Goal: Transaction & Acquisition: Purchase product/service

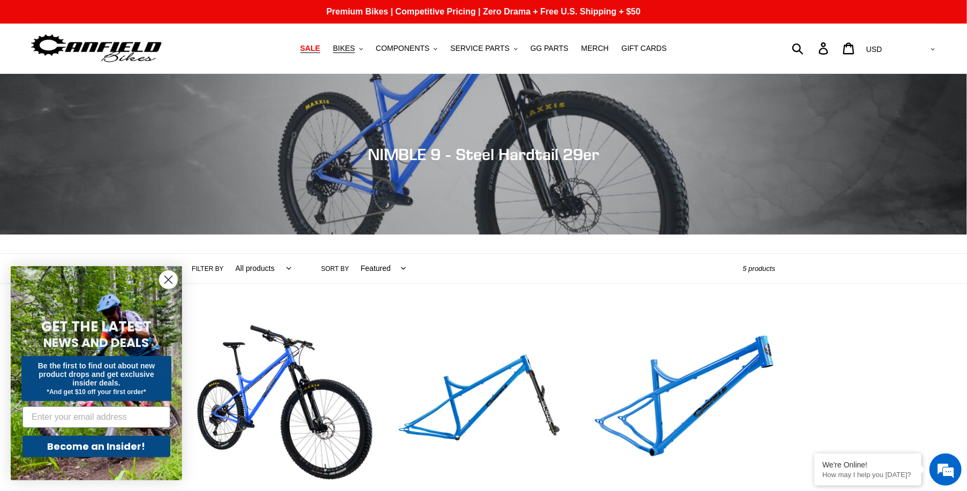
click at [320, 47] on span "SALE" at bounding box center [310, 48] width 20 height 9
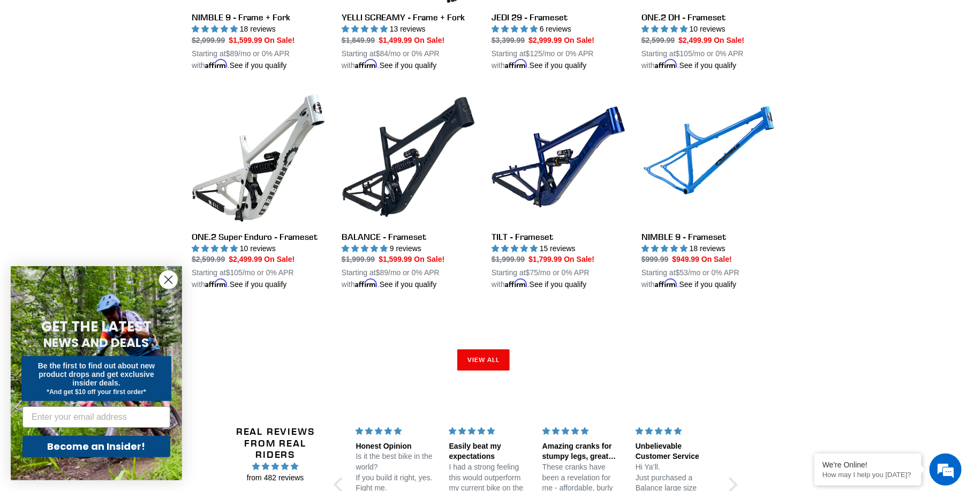
scroll to position [1660, 0]
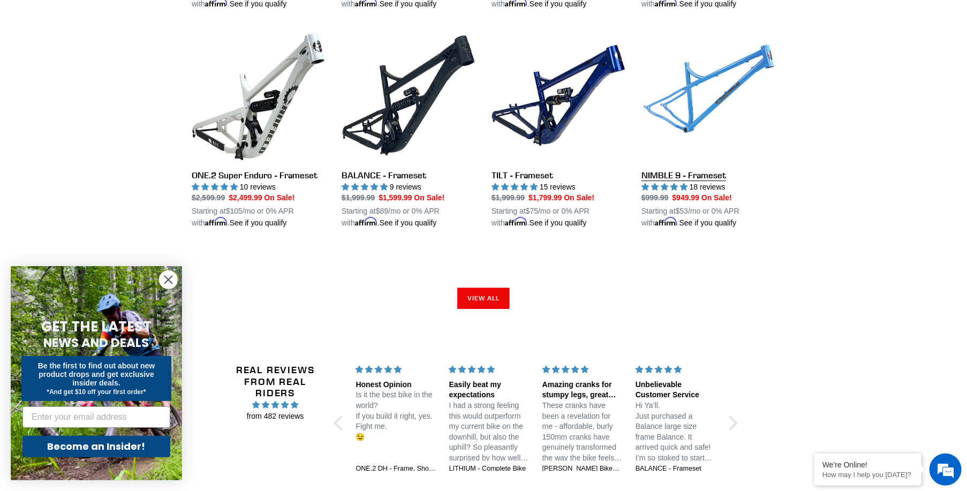
click at [708, 170] on link "NIMBLE 9 - Frameset" at bounding box center [709, 128] width 134 height 201
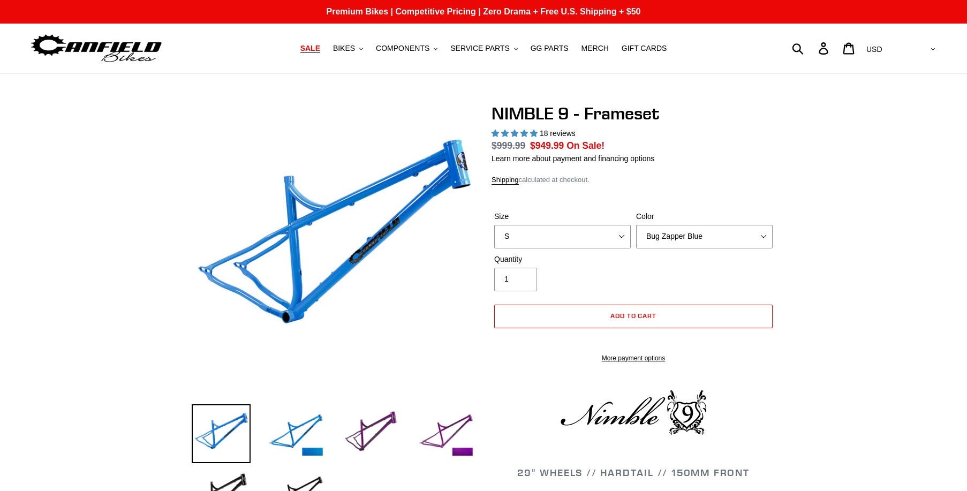
select select "highest-rating"
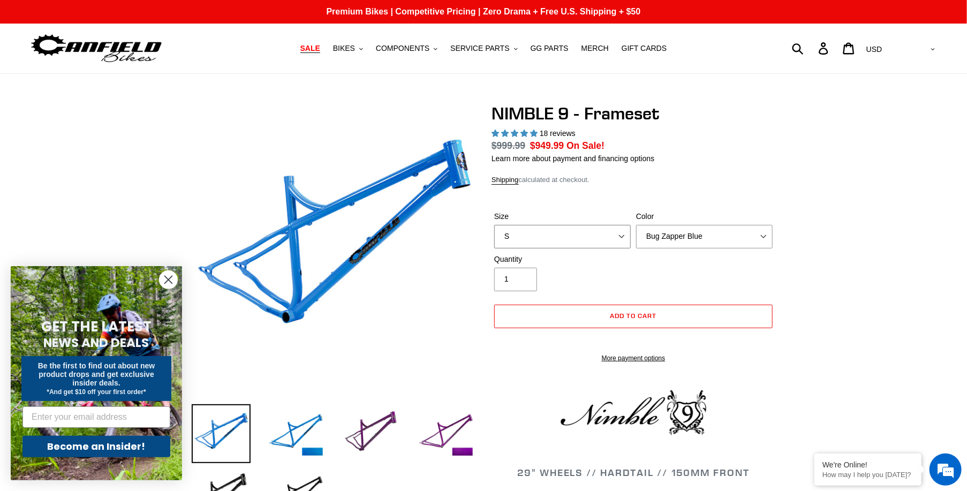
click at [625, 234] on select "S M L XL" at bounding box center [562, 237] width 137 height 24
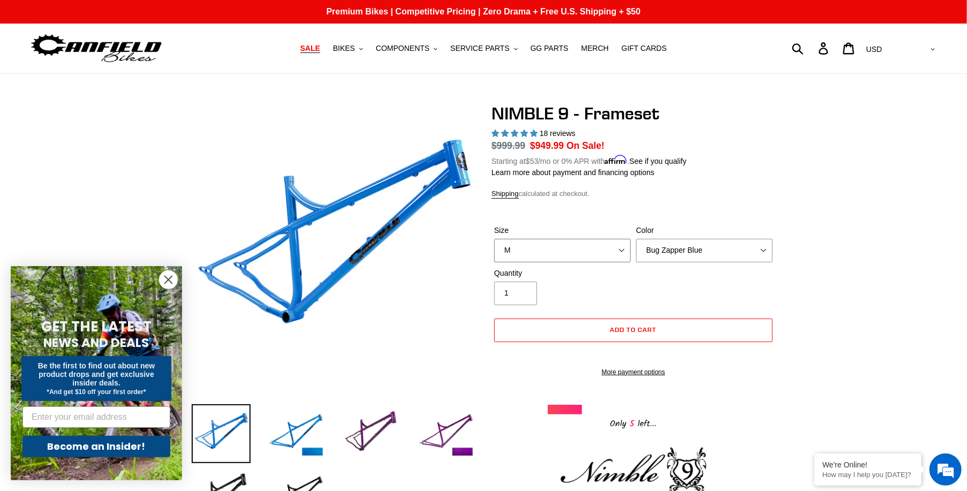
click at [494, 239] on select "S M L XL" at bounding box center [562, 251] width 137 height 24
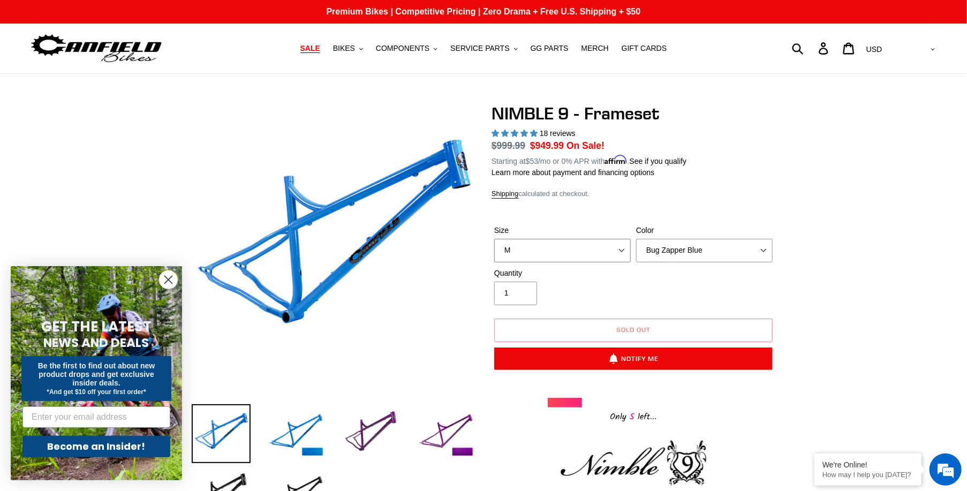
click at [618, 246] on select "S M L XL" at bounding box center [562, 251] width 137 height 24
click at [494, 239] on select "S M L XL" at bounding box center [562, 251] width 137 height 24
click at [626, 244] on select "S M L XL" at bounding box center [562, 251] width 137 height 24
click at [494, 239] on select "S M L XL" at bounding box center [562, 251] width 137 height 24
click at [622, 248] on select "S M L XL" at bounding box center [562, 251] width 137 height 24
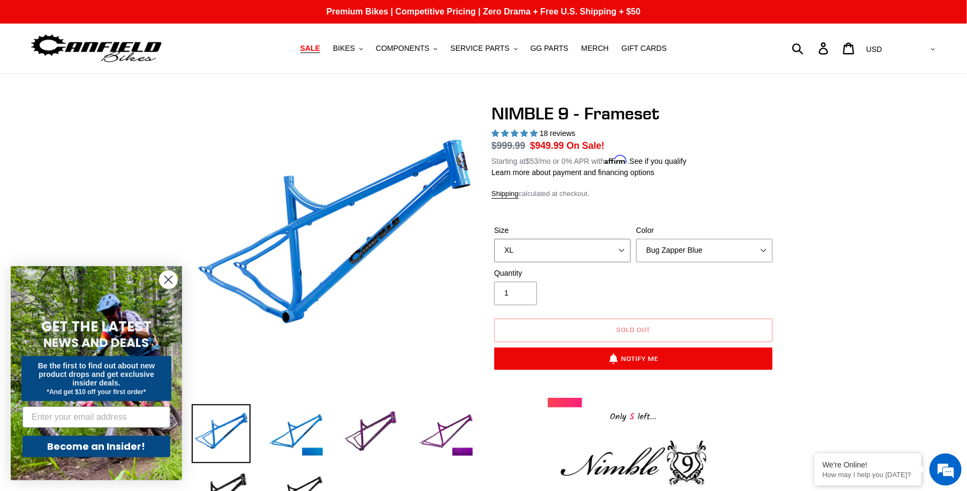
select select "S"
click at [494, 239] on select "S M L XL" at bounding box center [562, 251] width 137 height 24
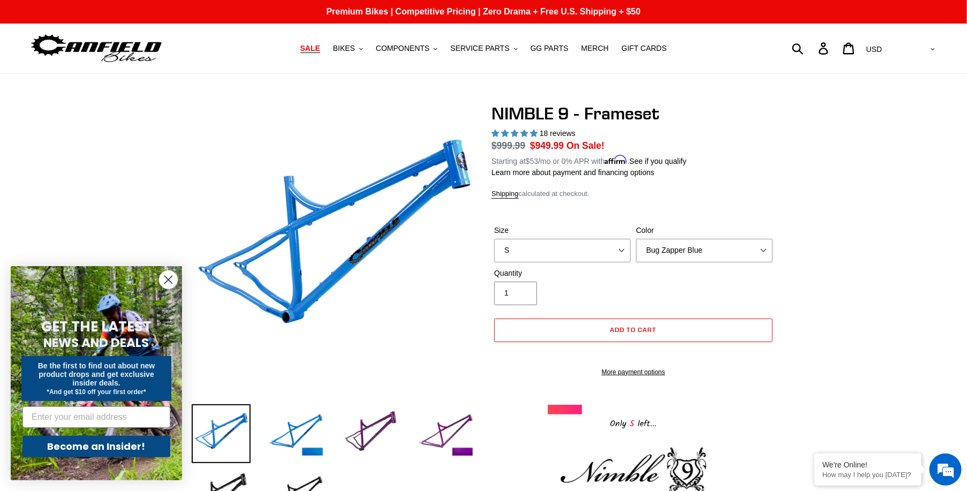
drag, startPoint x: 912, startPoint y: 292, endPoint x: 892, endPoint y: 290, distance: 19.9
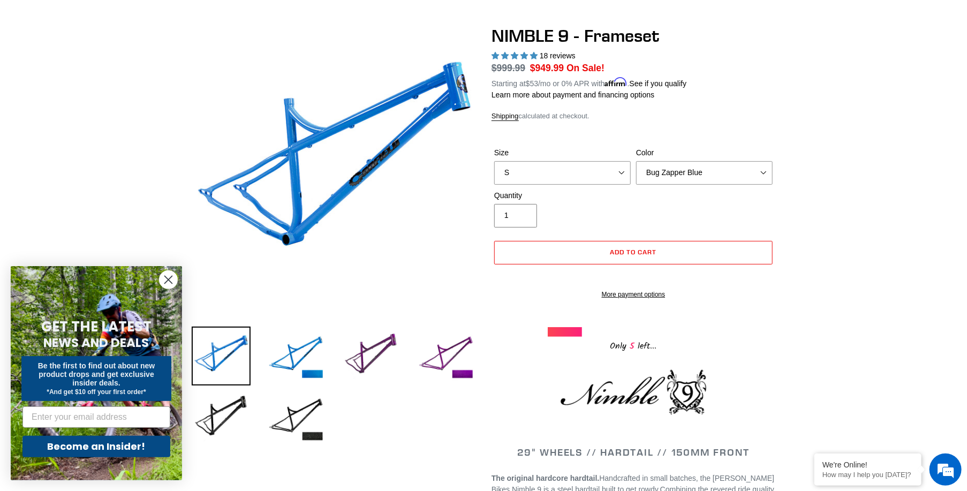
scroll to position [54, 0]
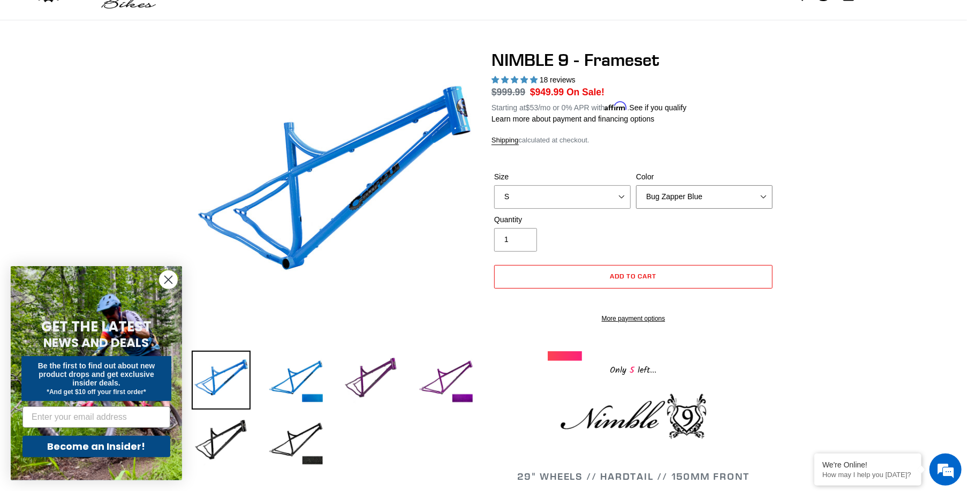
click at [765, 192] on select "Bug Zapper Blue Purple Haze -Sold Out Galaxy Black" at bounding box center [704, 197] width 137 height 24
select select "Galaxy Black"
click at [636, 185] on select "Bug Zapper Blue Purple Haze -Sold Out Galaxy Black" at bounding box center [704, 197] width 137 height 24
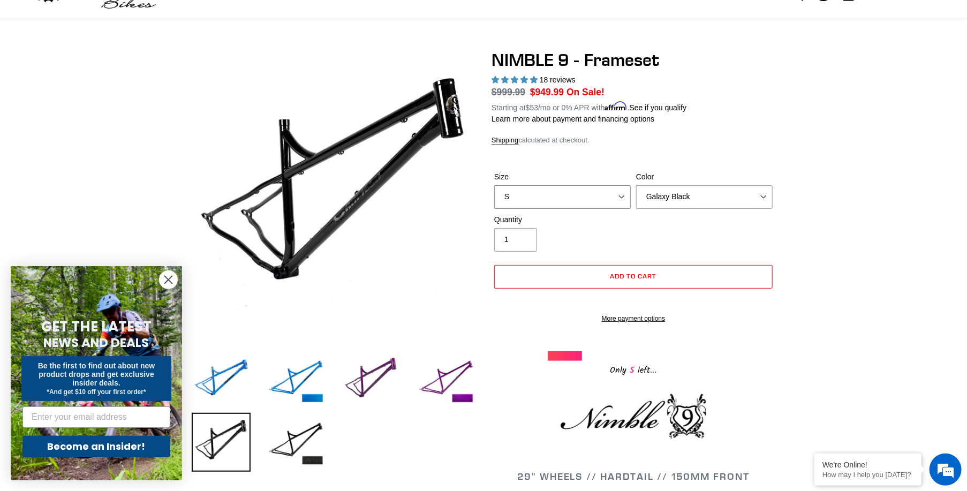
click at [613, 195] on select "S M L XL" at bounding box center [562, 197] width 137 height 24
click at [494, 185] on select "S M L XL" at bounding box center [562, 197] width 137 height 24
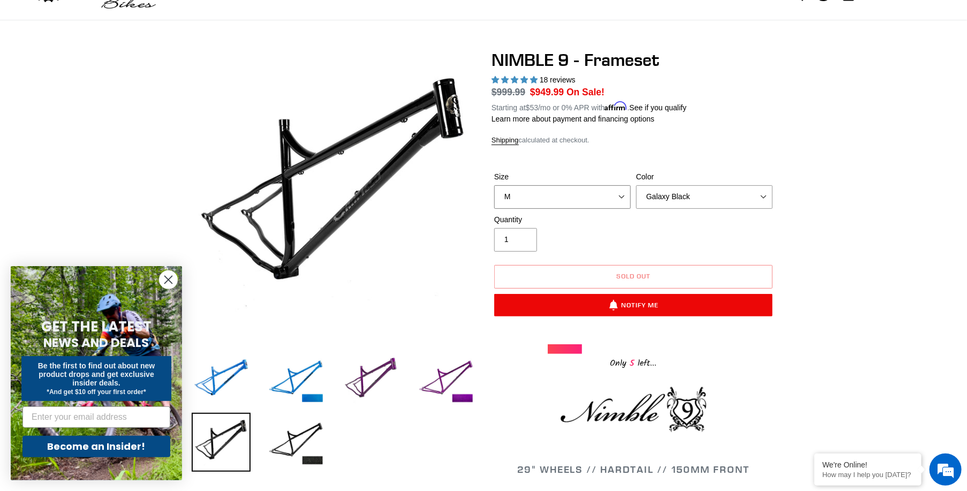
click at [584, 194] on select "S M L XL" at bounding box center [562, 197] width 137 height 24
click at [494, 185] on select "S M L XL" at bounding box center [562, 197] width 137 height 24
click at [589, 197] on select "S M L XL" at bounding box center [562, 197] width 137 height 24
select select "XL"
click at [494, 185] on select "S M L XL" at bounding box center [562, 197] width 137 height 24
